Goal: Transaction & Acquisition: Obtain resource

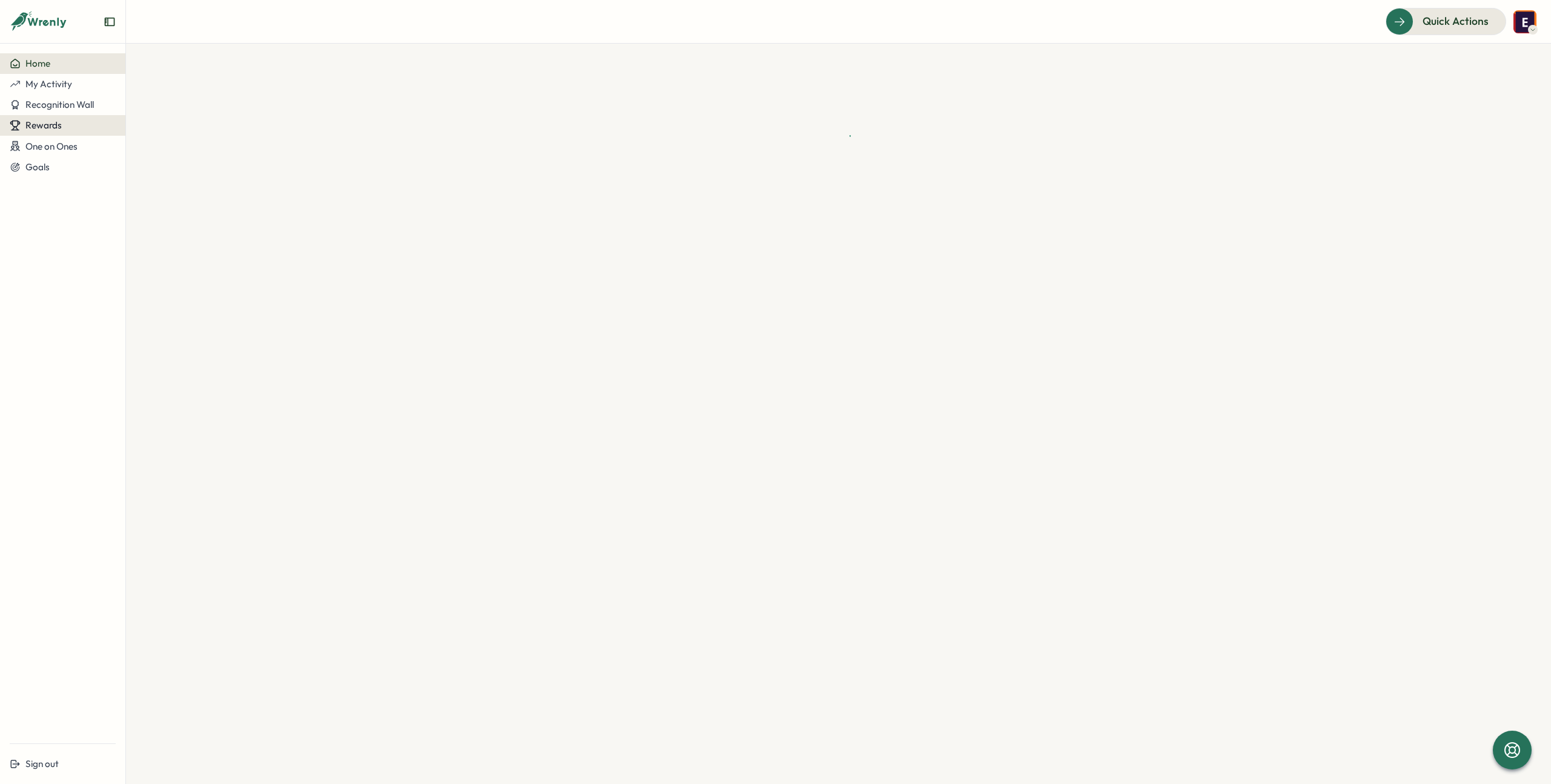
click at [83, 121] on div "Rewards" at bounding box center [63, 125] width 106 height 11
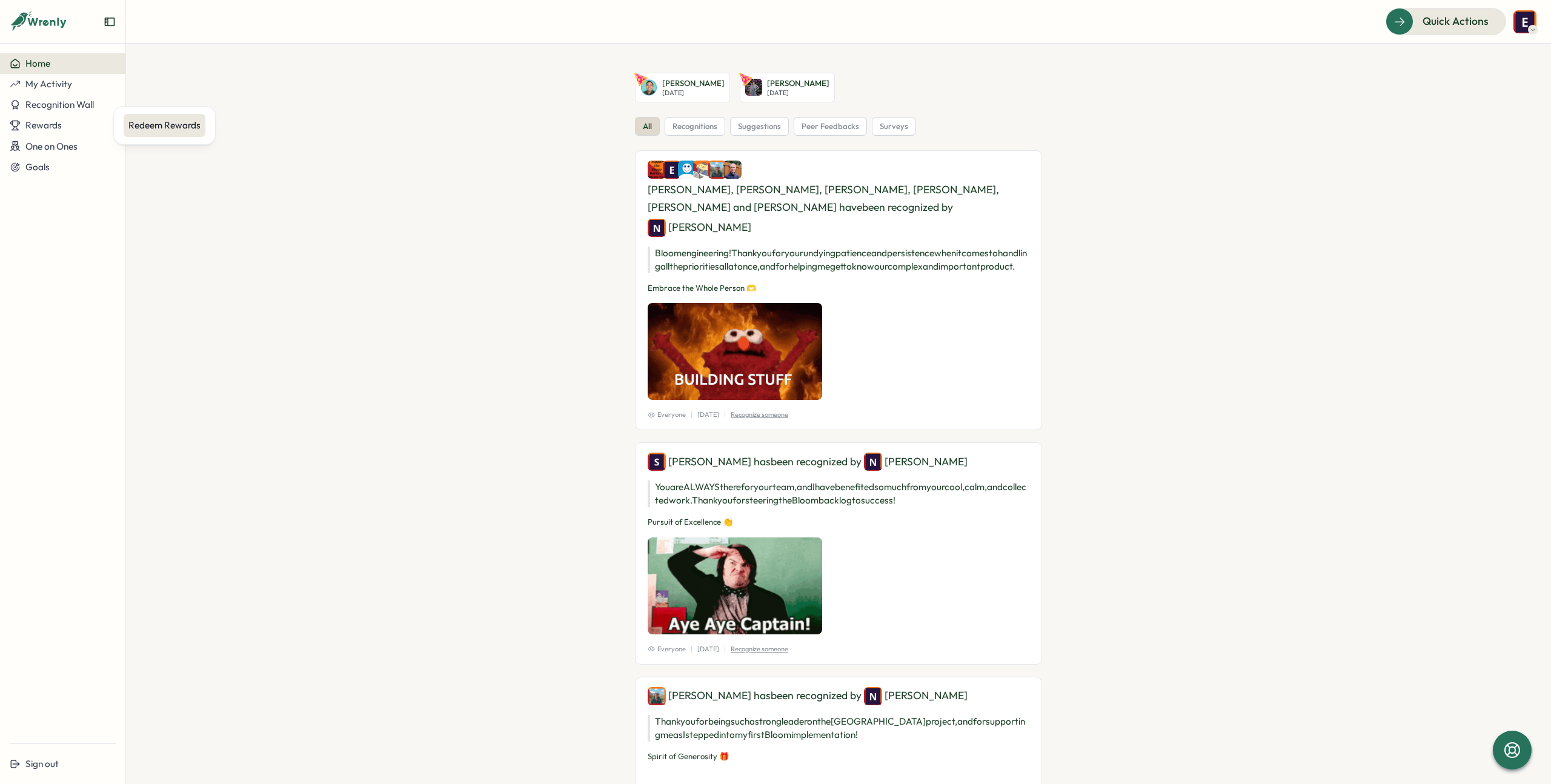
click at [189, 128] on div "Redeem Rewards" at bounding box center [164, 125] width 72 height 14
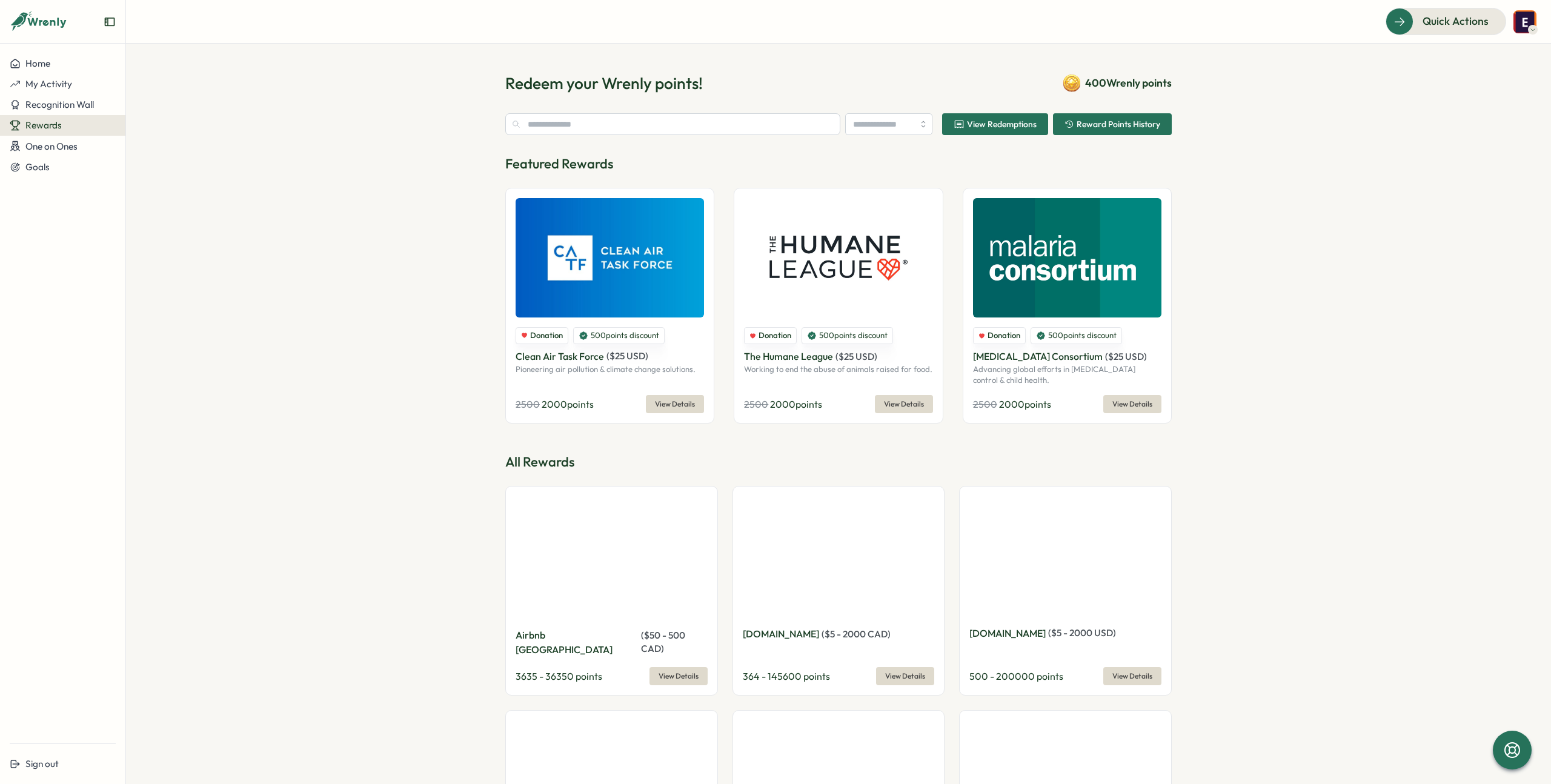
type input "**********"
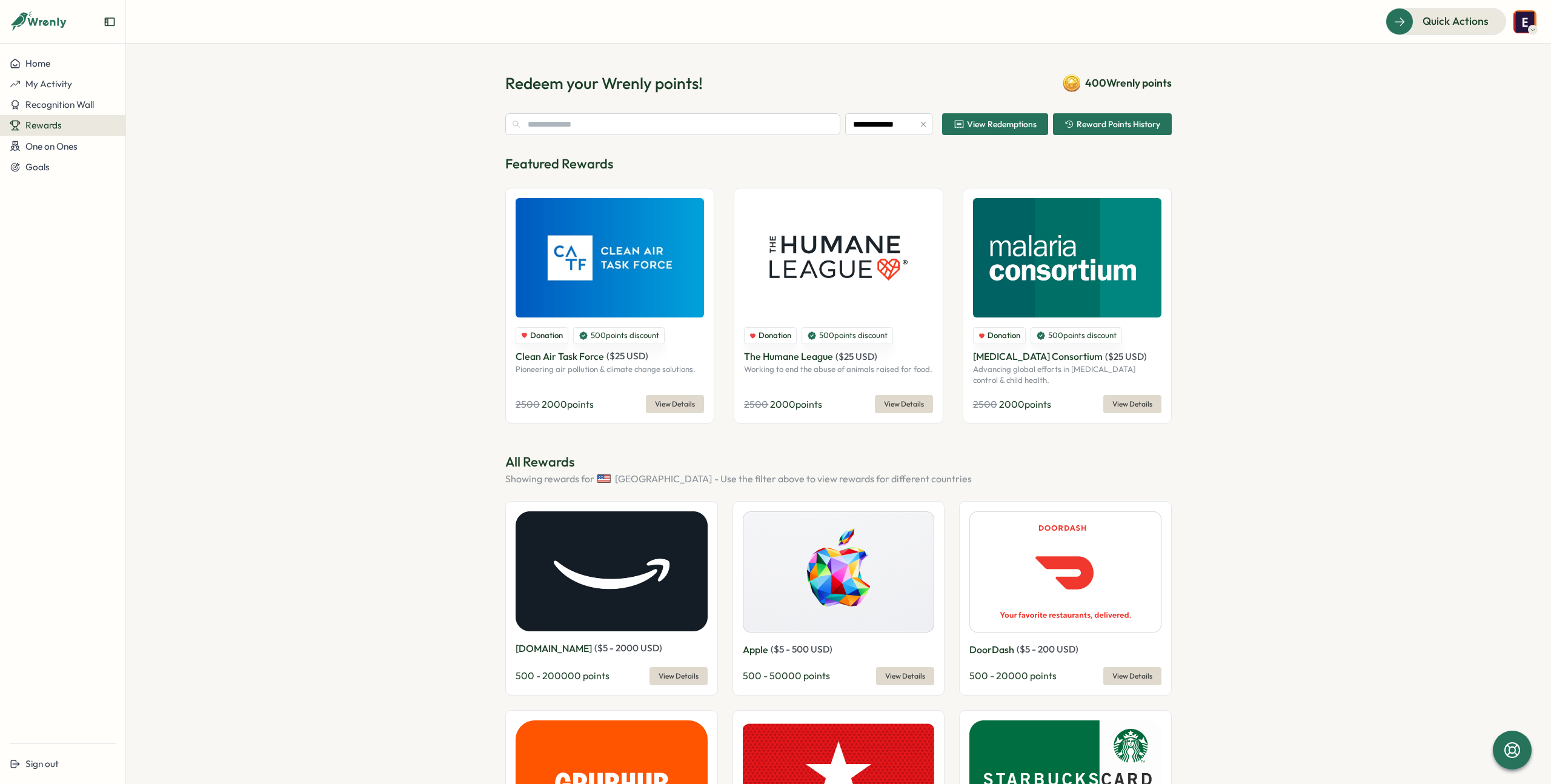
click at [1532, 25] on icon at bounding box center [1533, 29] width 6 height 10
click at [1505, 86] on div "My Activity" at bounding box center [1505, 82] width 60 height 14
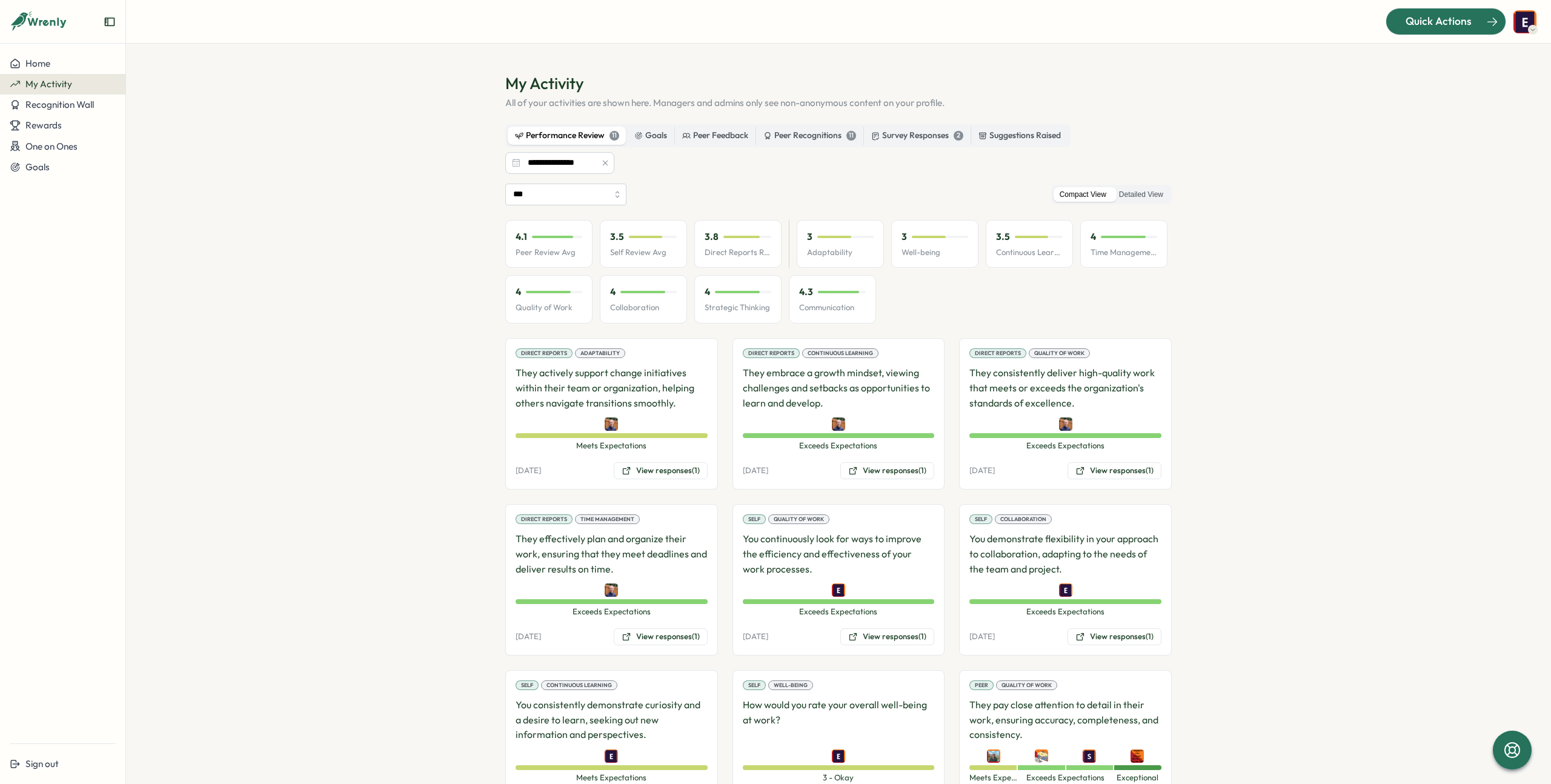
click at [1464, 25] on span "Quick Actions" at bounding box center [1438, 21] width 66 height 15
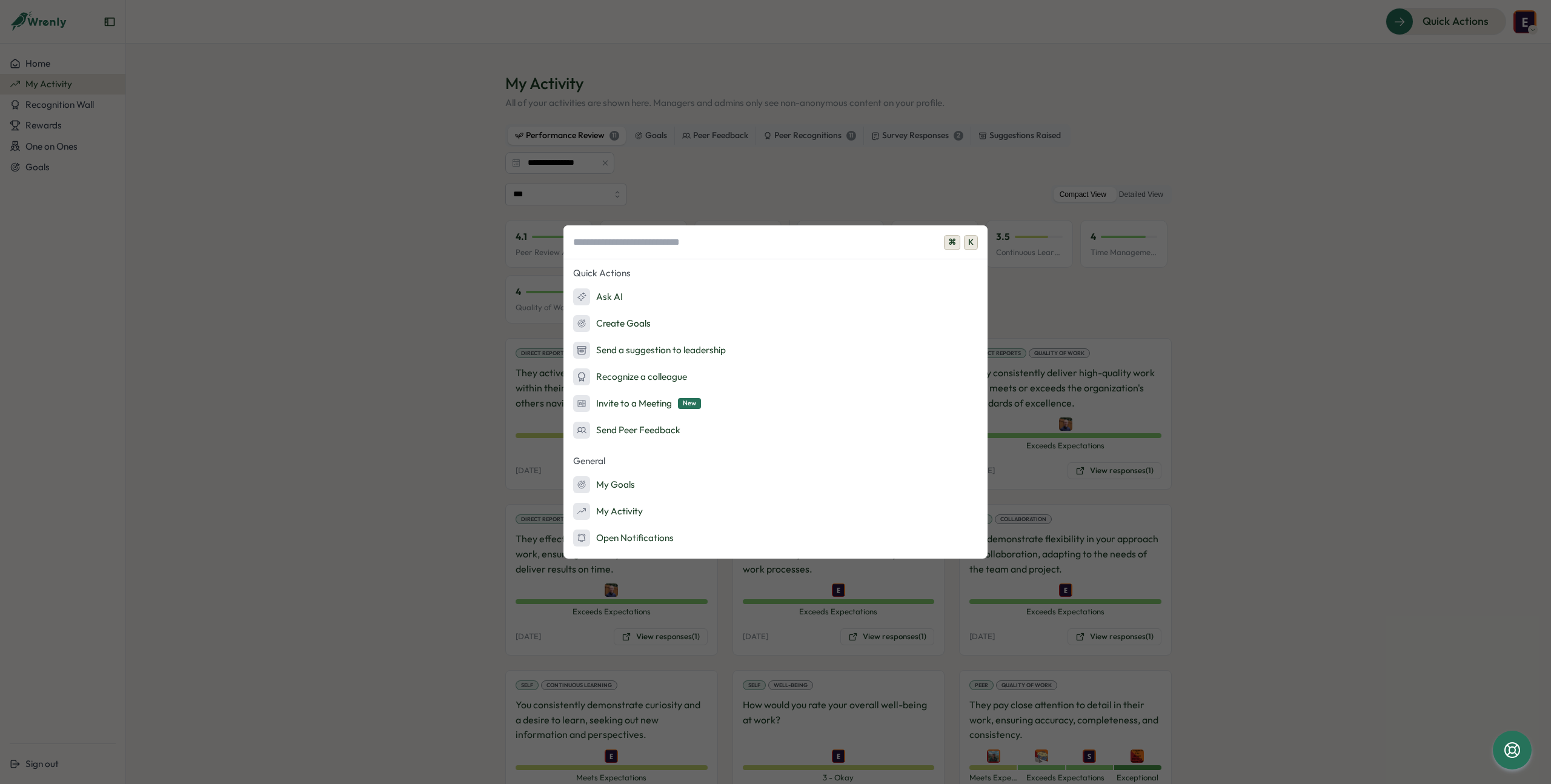
click at [442, 232] on div "⌘ K Quick Actions Ask AI Create Goals Send a suggestion to leadership Recognize…" at bounding box center [775, 392] width 1551 height 784
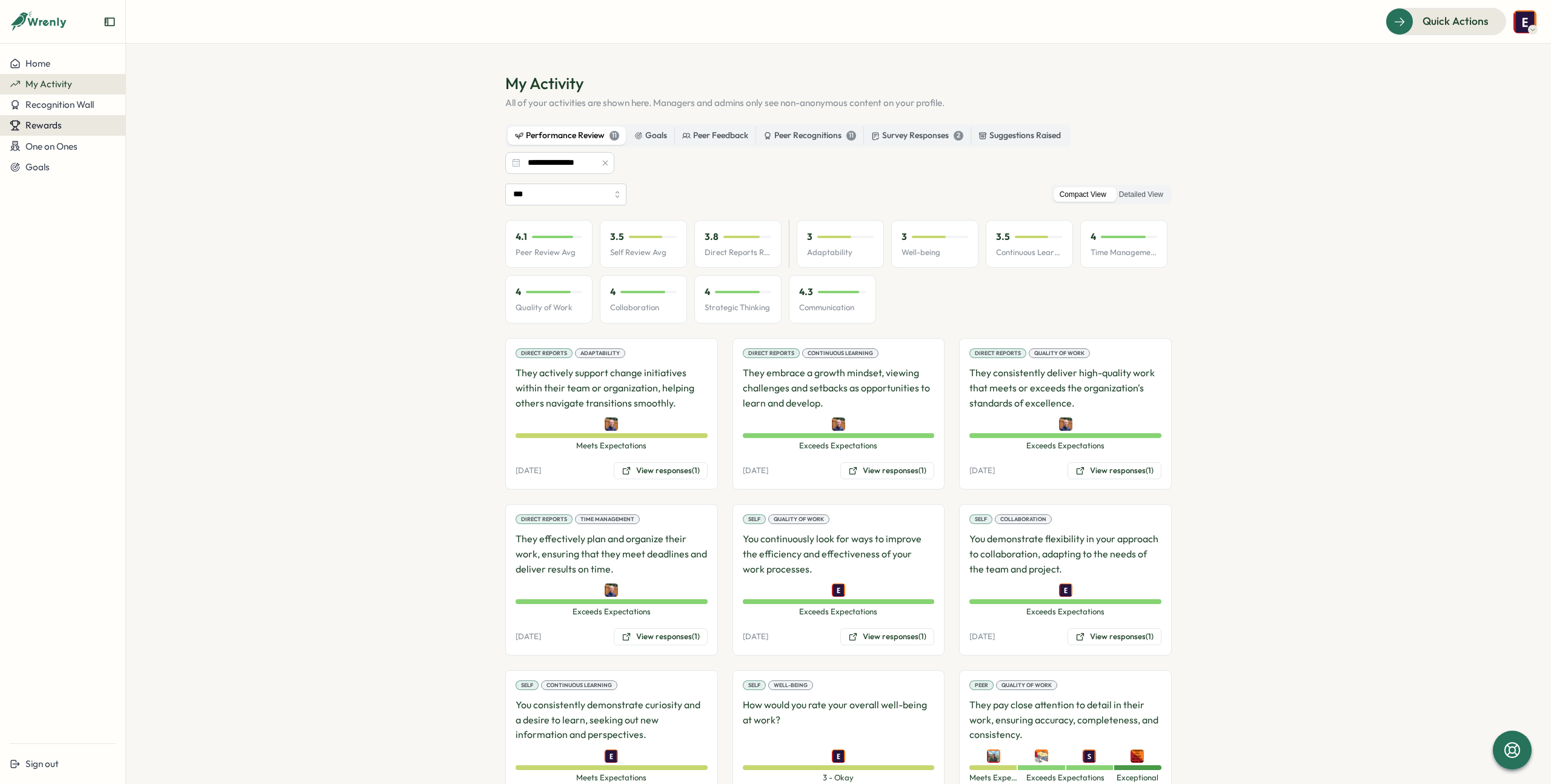
click at [85, 126] on div "Rewards" at bounding box center [63, 125] width 106 height 11
click at [184, 132] on div "Redeem Rewards" at bounding box center [164, 125] width 72 height 14
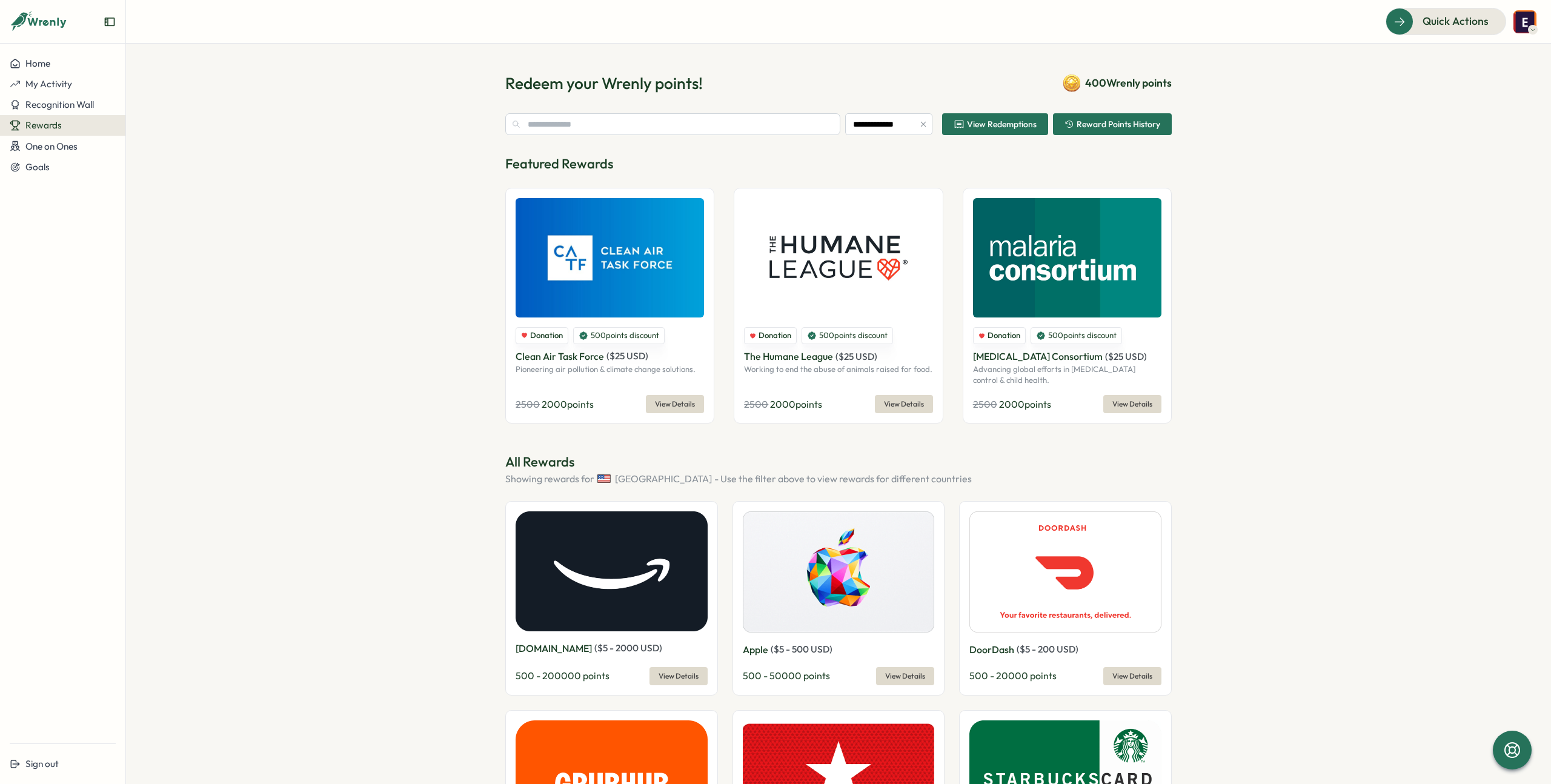
click at [1116, 126] on span "Reward Points History" at bounding box center [1119, 124] width 84 height 8
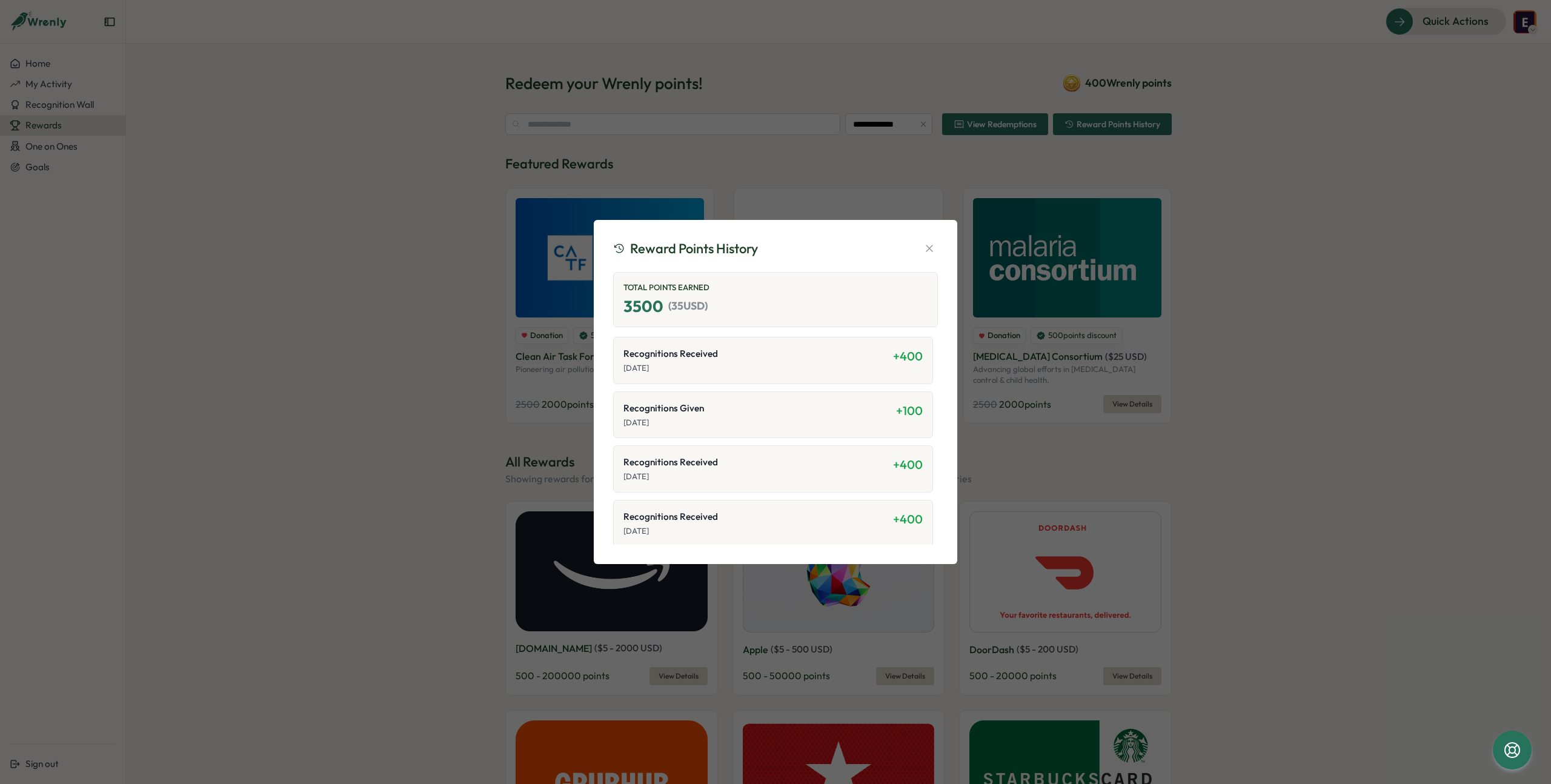
click at [653, 423] on p "[DATE]" at bounding box center [760, 422] width 273 height 11
click at [1032, 142] on div "Reward Points History Total Points Earned 3500 ( 35 USD) Recognitions Received …" at bounding box center [775, 392] width 1551 height 784
click at [1022, 128] on div "Reward Points History Total Points Earned 3500 ( 35 USD) Recognitions Received …" at bounding box center [775, 392] width 1551 height 784
click at [940, 230] on div "Reward Points History Total Points Earned 3500 ( 35 USD) Recognitions Received …" at bounding box center [775, 392] width 363 height 344
click at [928, 243] on icon "button" at bounding box center [929, 248] width 12 height 12
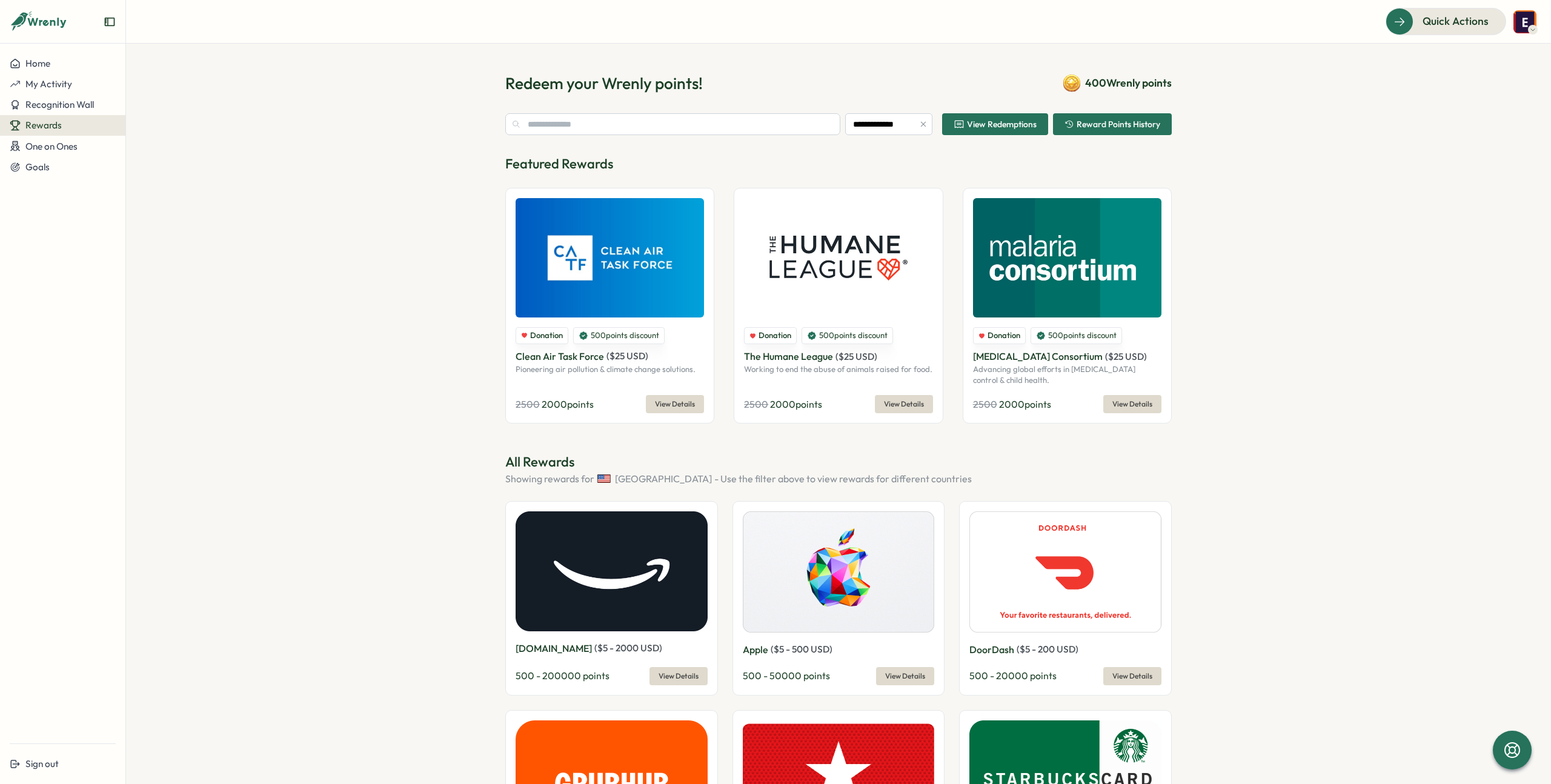
click at [1006, 123] on span "View Redemptions" at bounding box center [1001, 124] width 70 height 8
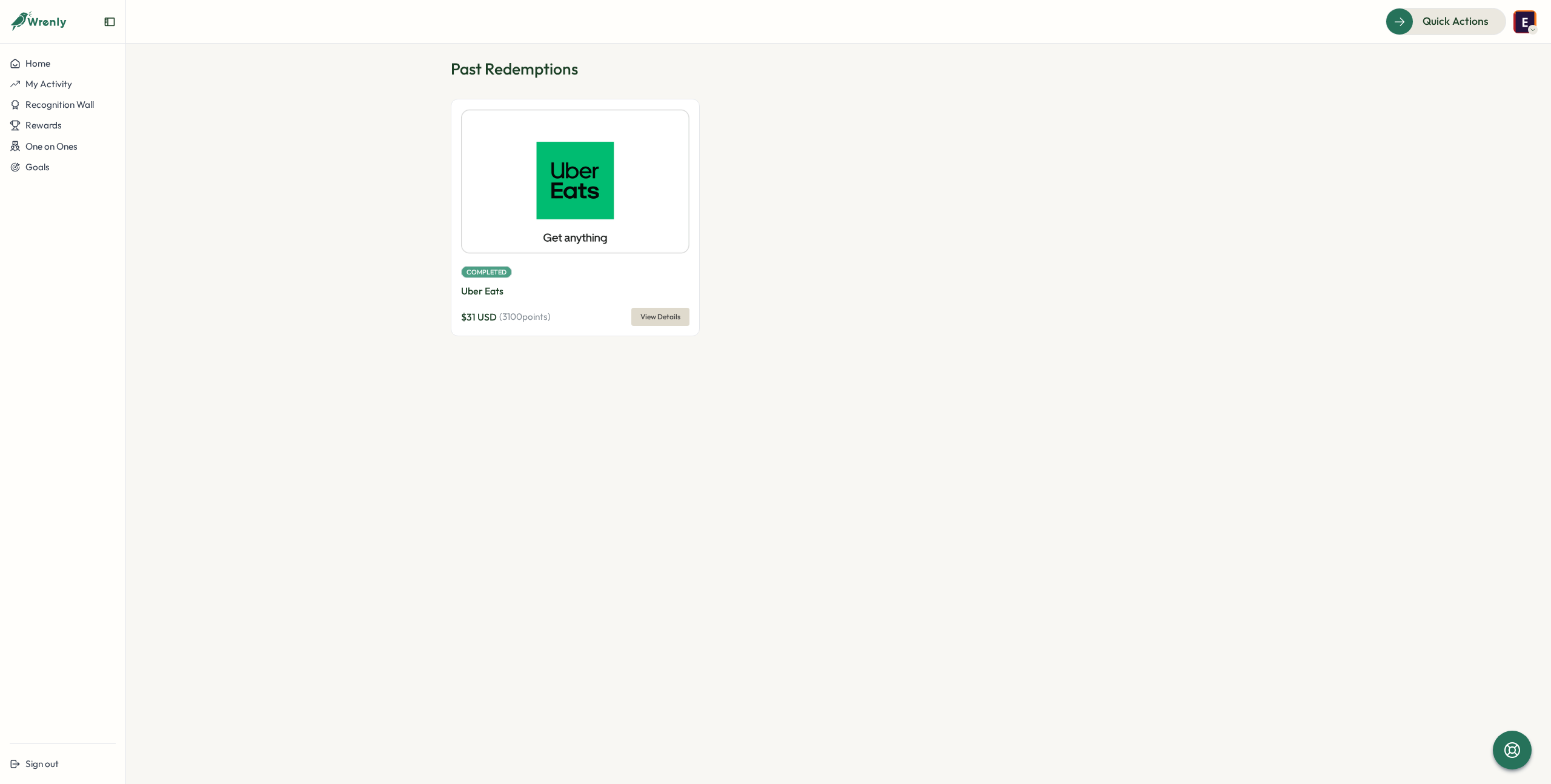
click at [659, 323] on span "View Details" at bounding box center [661, 316] width 40 height 17
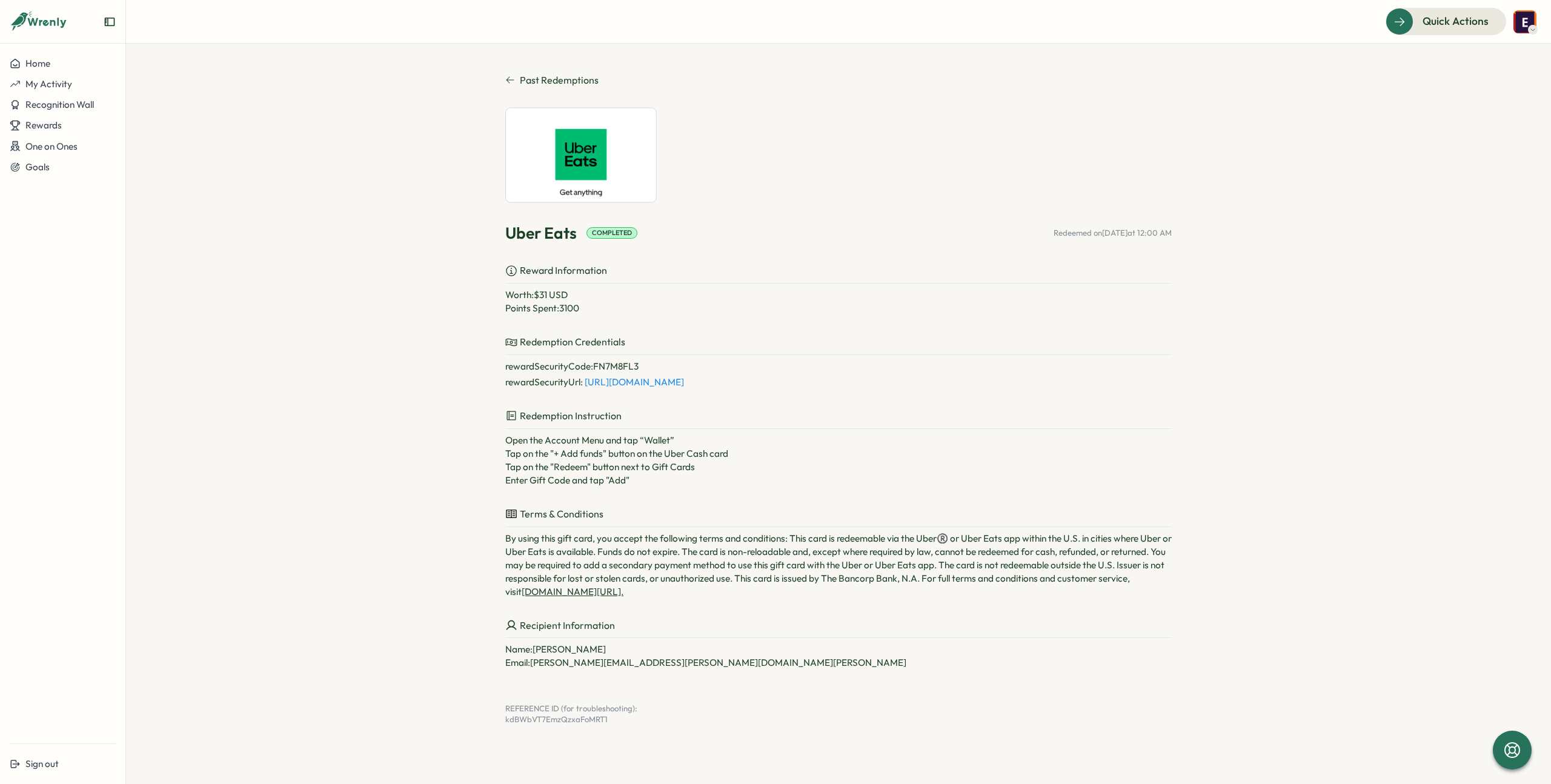
click at [684, 377] on link "[URL][DOMAIN_NAME]" at bounding box center [633, 382] width 99 height 12
click at [619, 366] on p "rewardSecurityCode : FN7M8FL3" at bounding box center [838, 366] width 666 height 14
copy p "FN7M8FL3"
click at [546, 84] on span "Past Redemptions" at bounding box center [559, 80] width 79 height 15
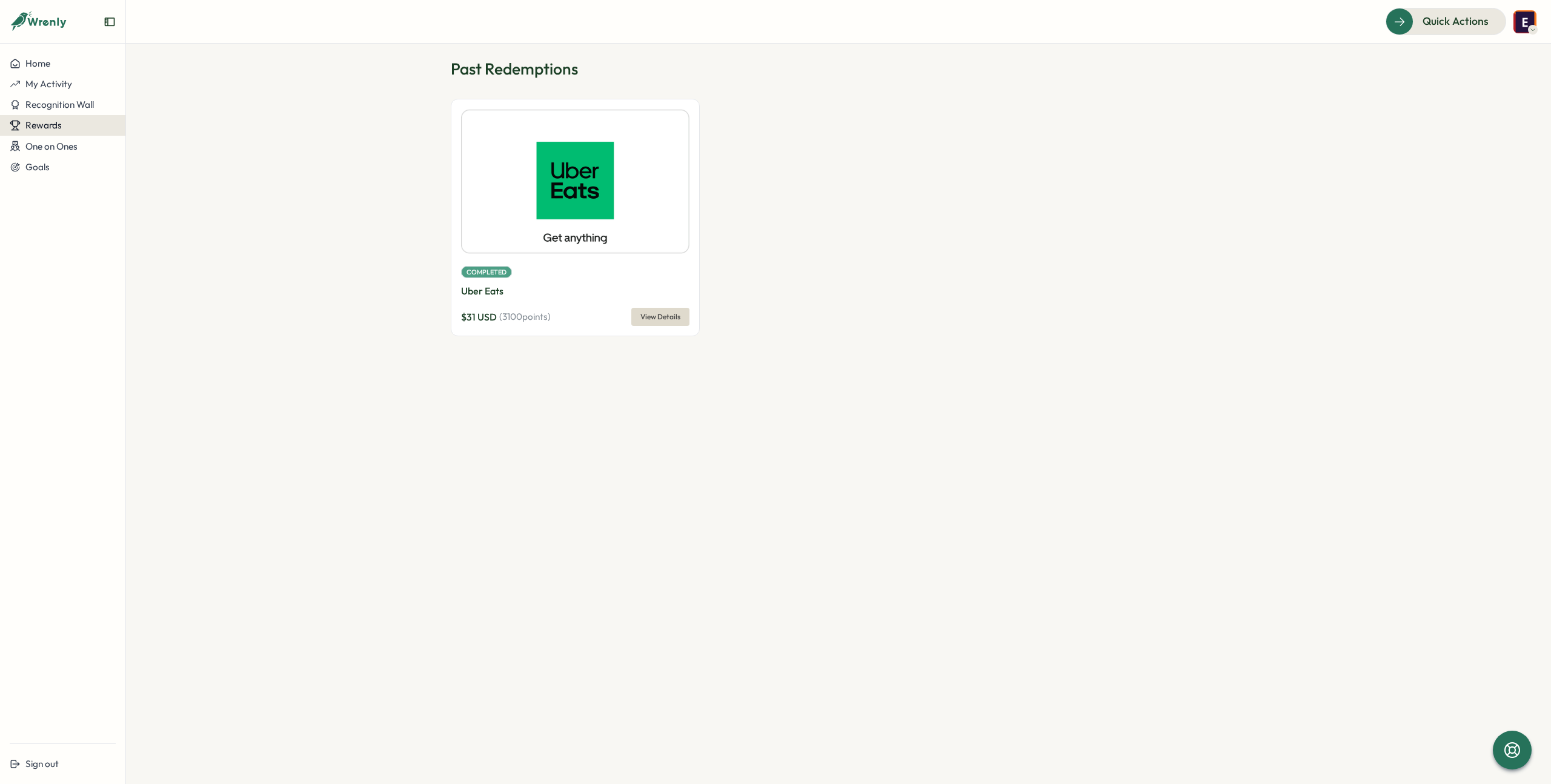
click at [55, 121] on span "Rewards" at bounding box center [44, 124] width 36 height 12
click at [160, 126] on div "Redeem Rewards" at bounding box center [164, 125] width 72 height 14
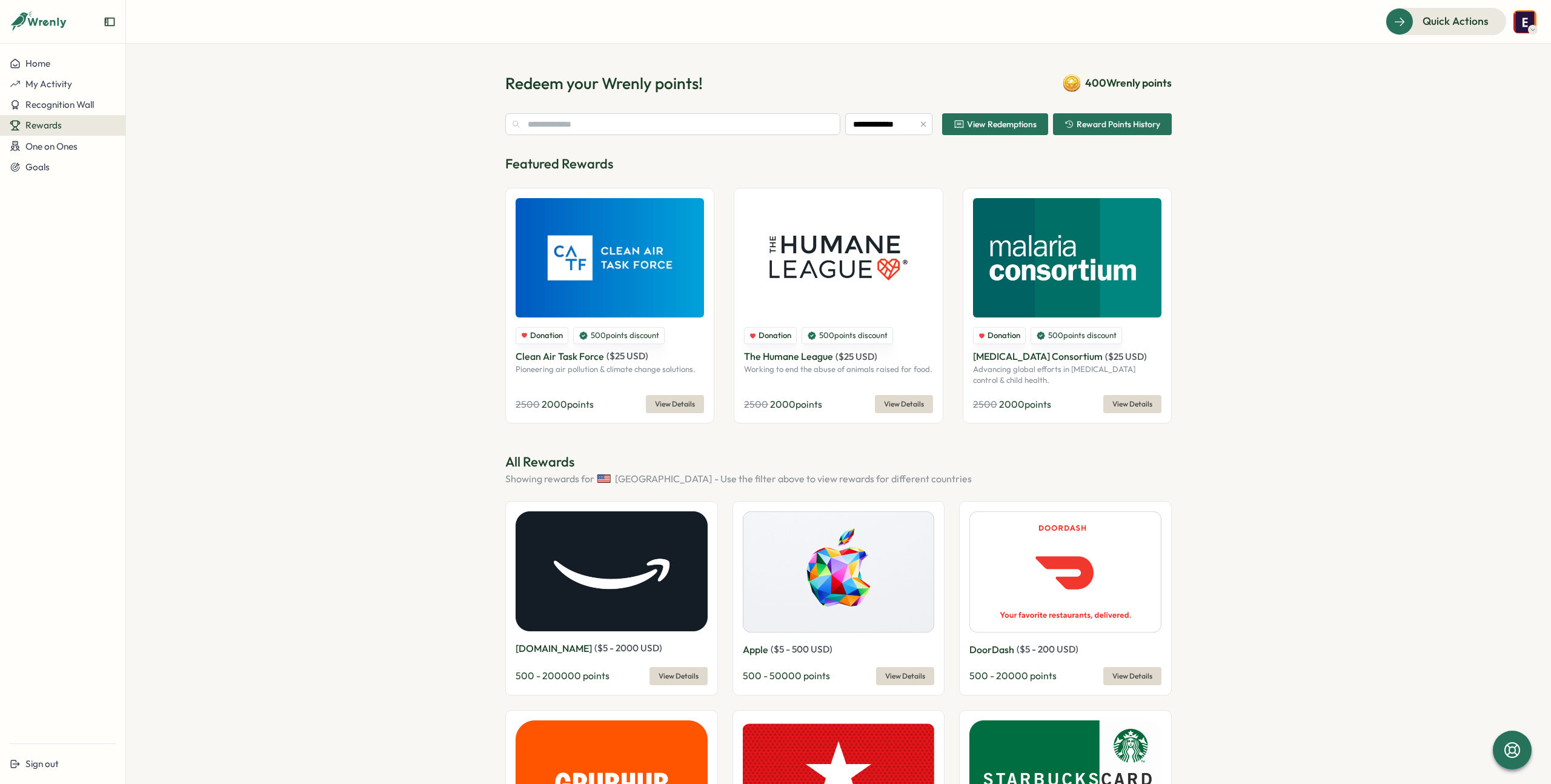
click at [1120, 123] on span "Reward Points History" at bounding box center [1119, 124] width 84 height 8
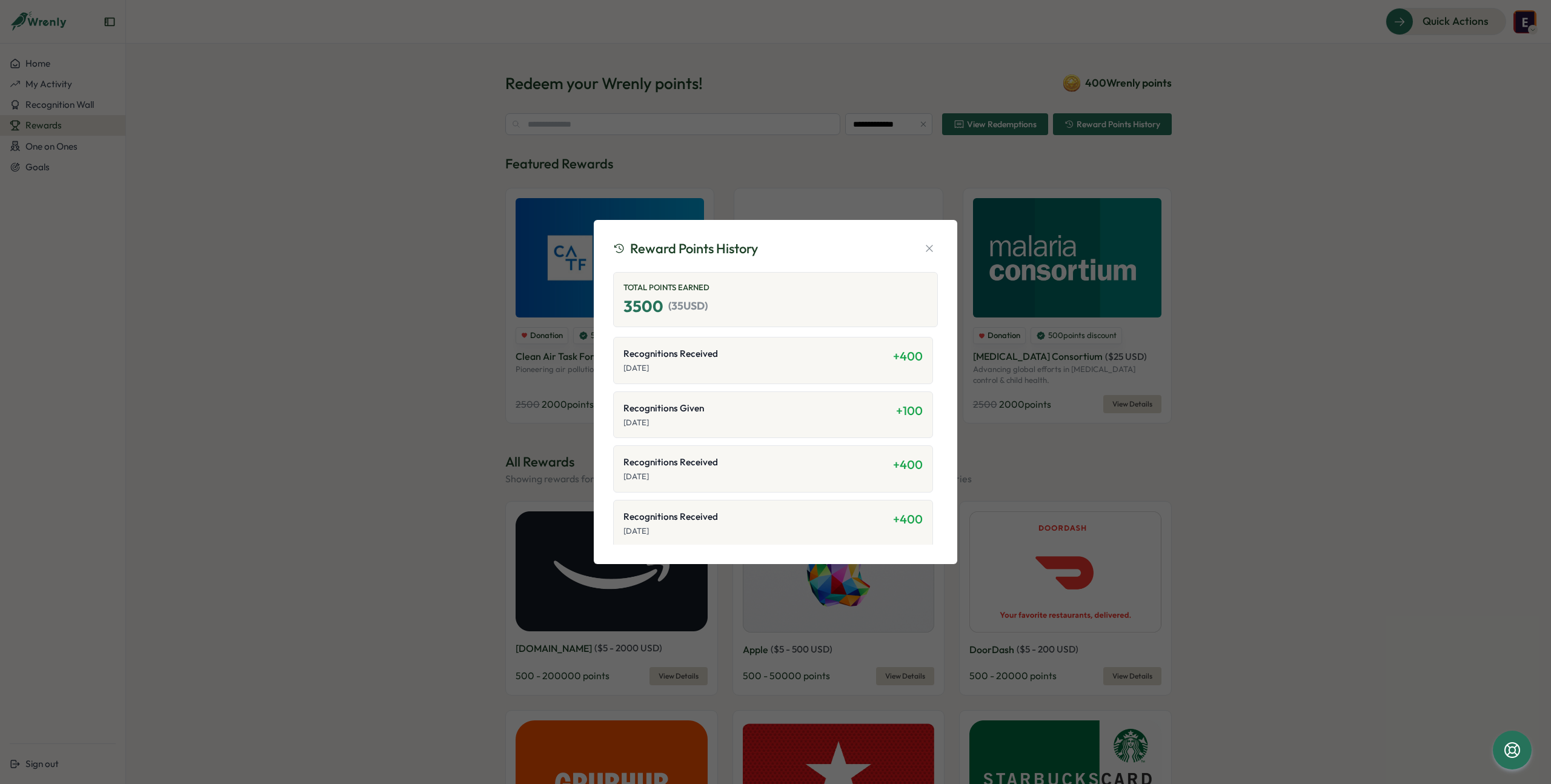
click at [1035, 194] on div "Reward Points History Total Points Earned 3500 ( 35 USD) Recognitions Received …" at bounding box center [775, 392] width 1551 height 784
click at [881, 119] on div "Reward Points History Total Points Earned 3500 ( 35 USD) Recognitions Received …" at bounding box center [775, 392] width 1551 height 784
click at [926, 238] on div "Reward Points History Total Points Earned 3500 ( 35 USD) Recognitions Received …" at bounding box center [775, 392] width 334 height 315
click at [927, 243] on icon "button" at bounding box center [929, 248] width 12 height 12
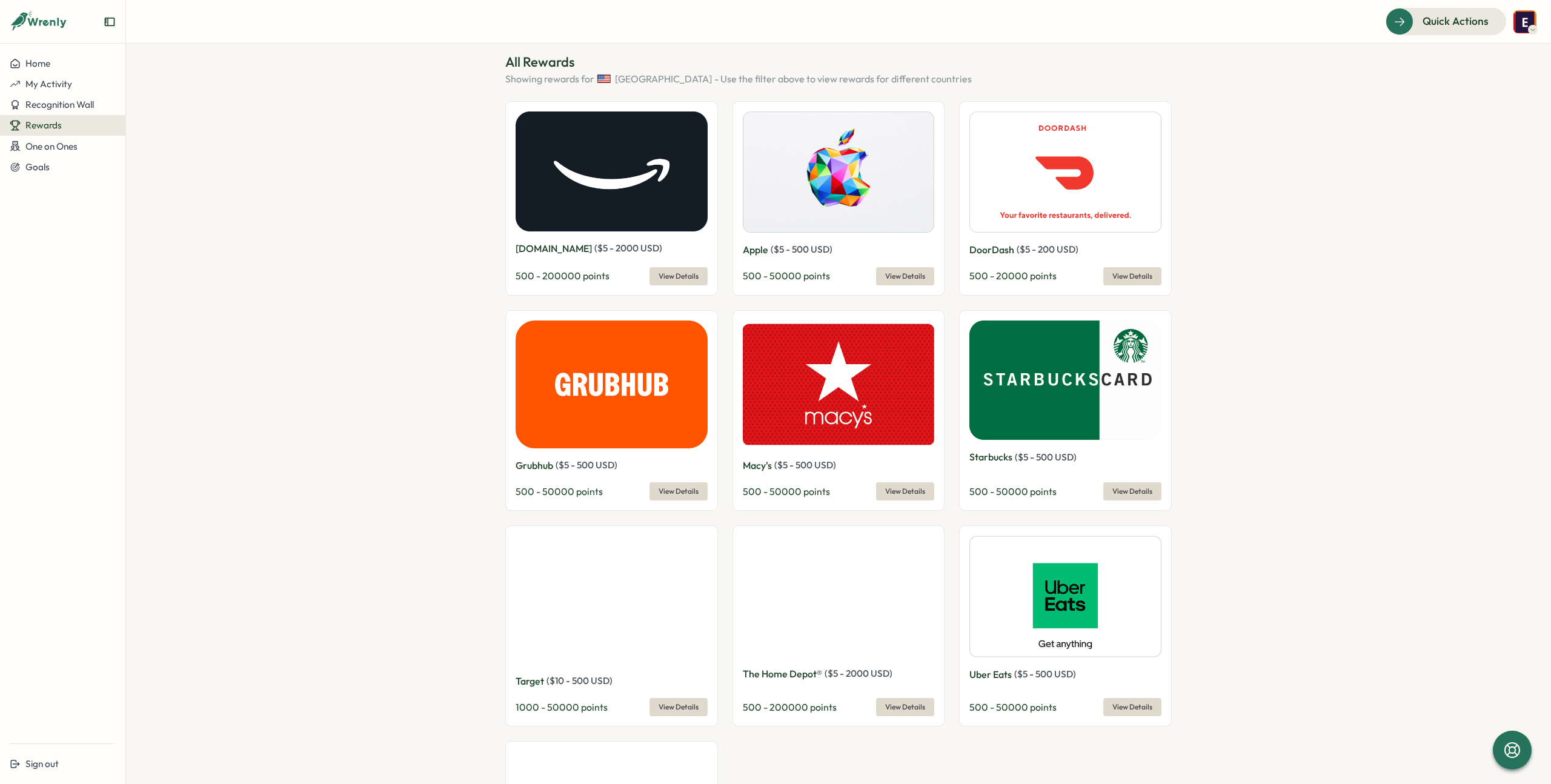
scroll to position [655, 0]
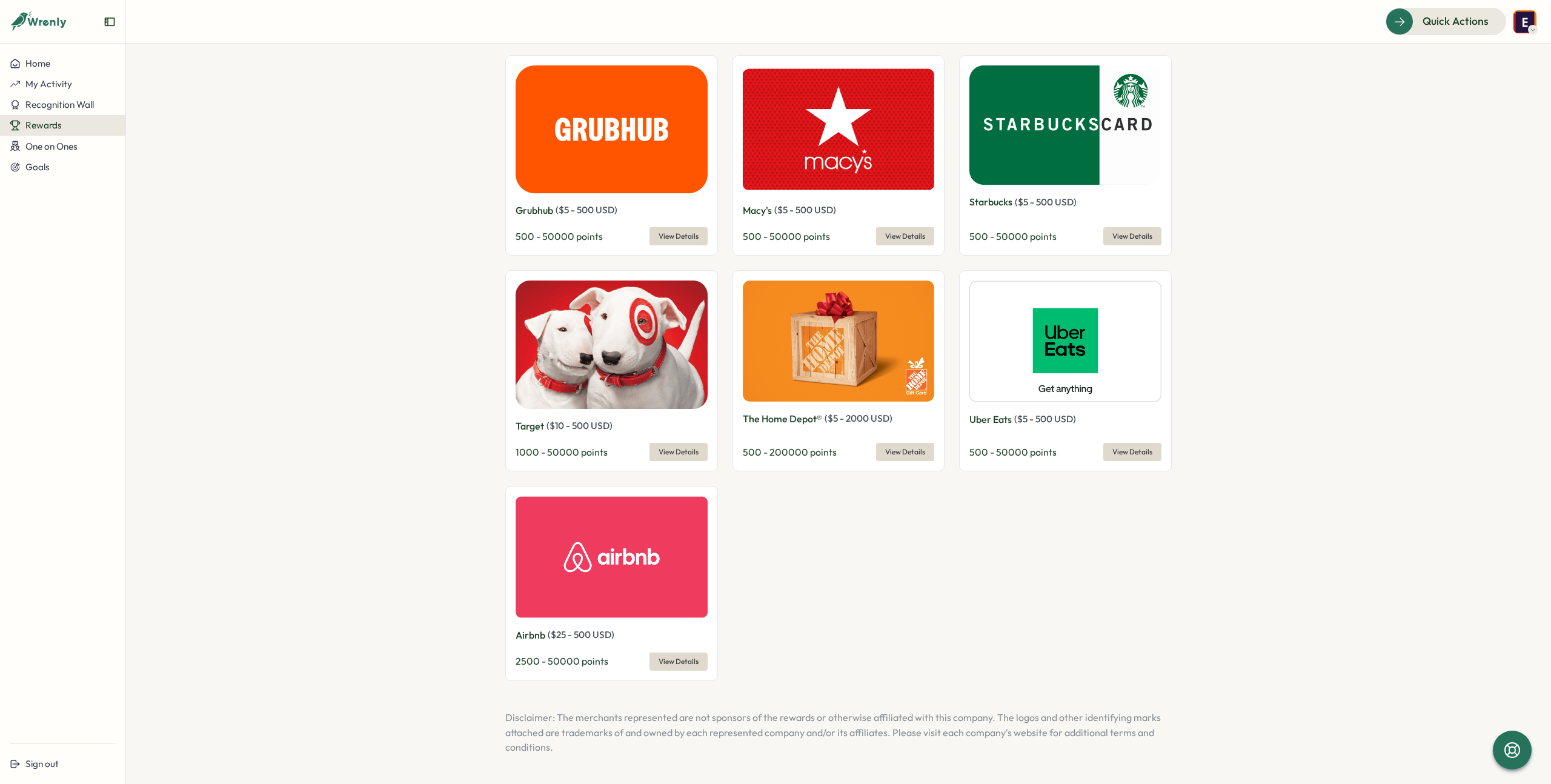
click at [1086, 420] on div "Uber Eats ( $ 5 - 500 USD )" at bounding box center [1065, 419] width 192 height 15
click at [1060, 370] on img at bounding box center [1065, 342] width 192 height 122
